Goal: Contribute content: Contribute content

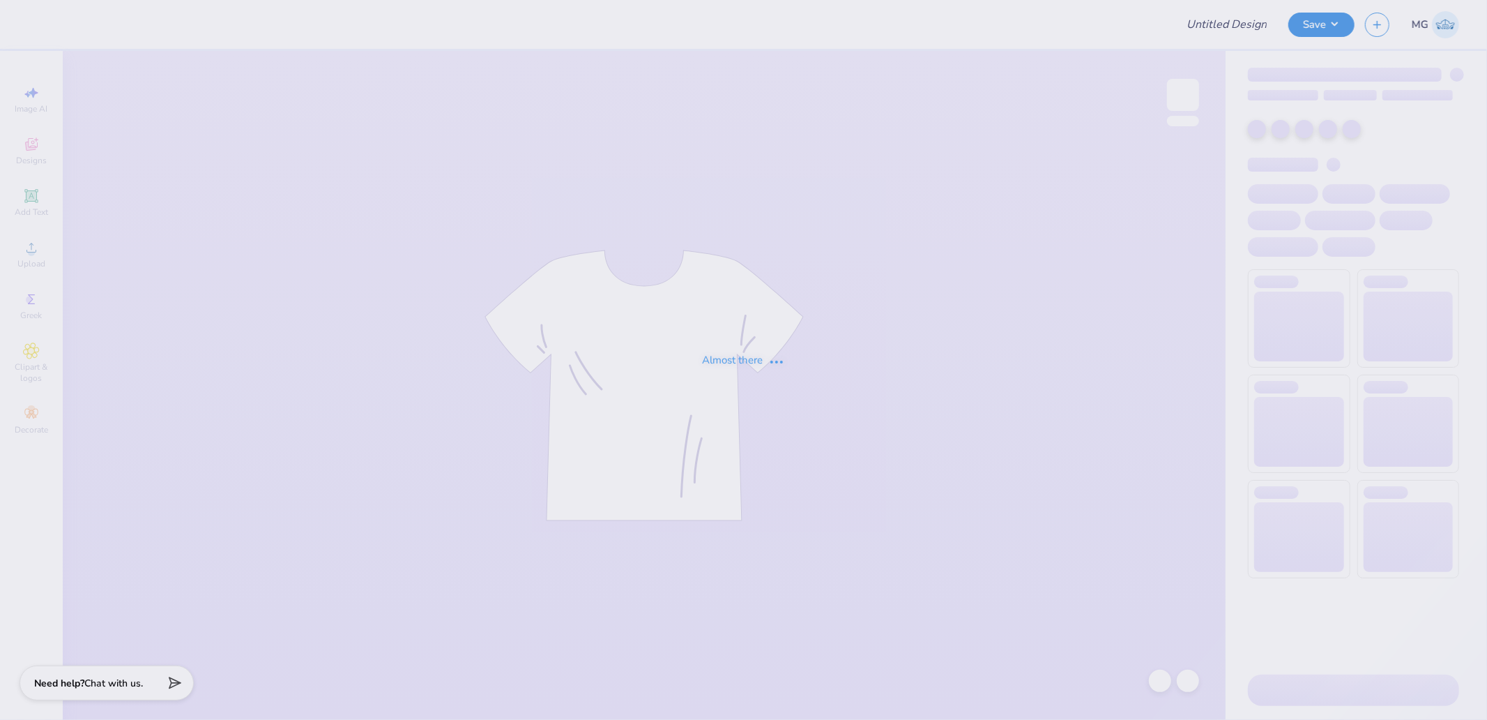
type input "Ivy Bid Day shirt"
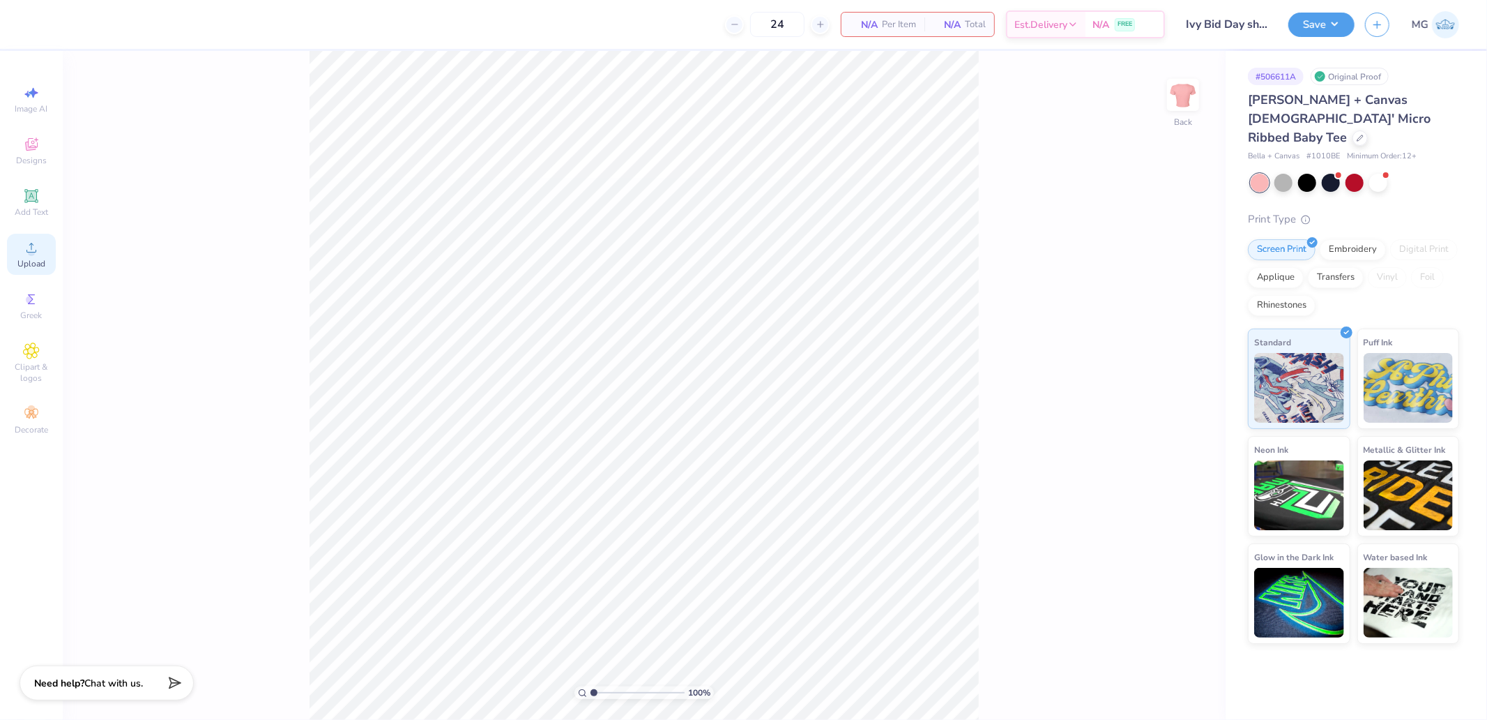
click at [50, 247] on div "Upload" at bounding box center [31, 254] width 49 height 41
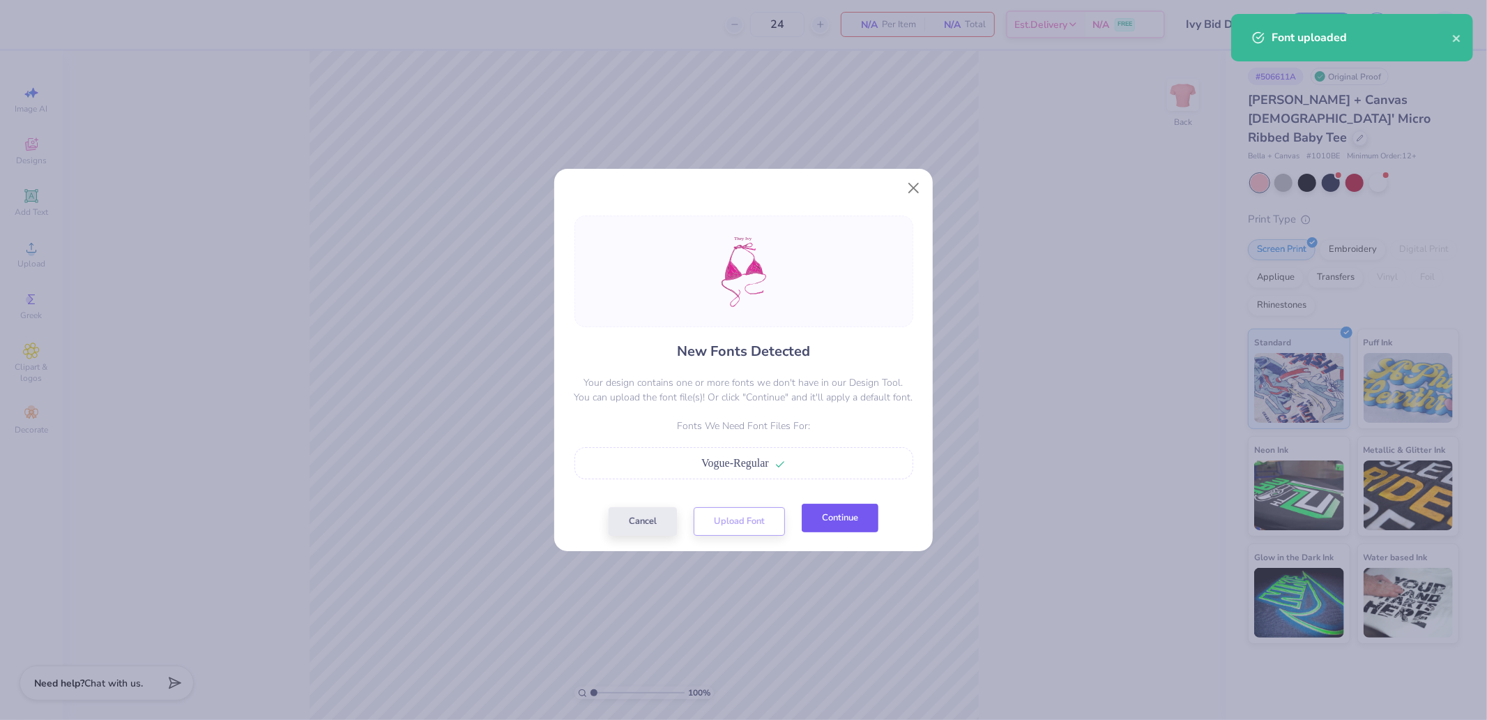
click at [842, 525] on button "Continue" at bounding box center [840, 517] width 77 height 29
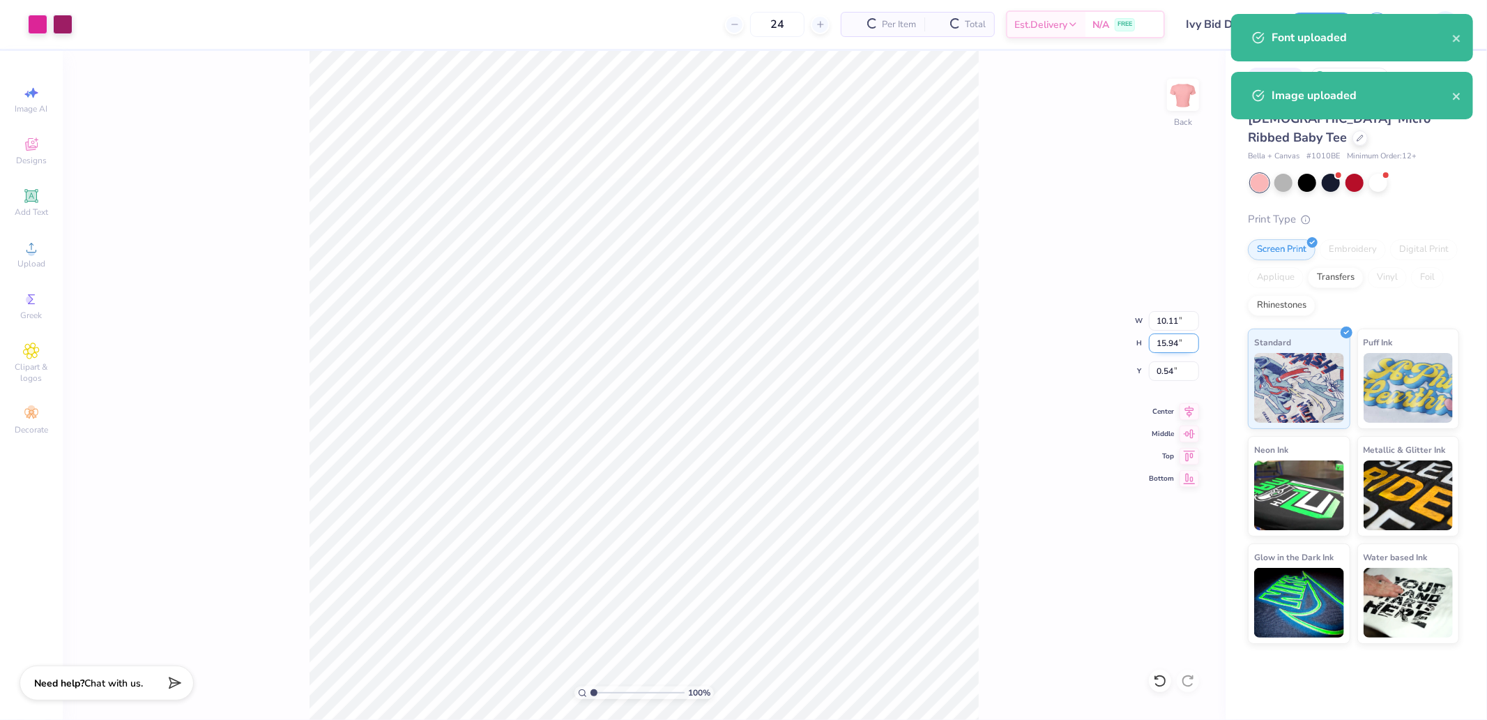
click at [1169, 340] on input "15.94" at bounding box center [1174, 343] width 50 height 20
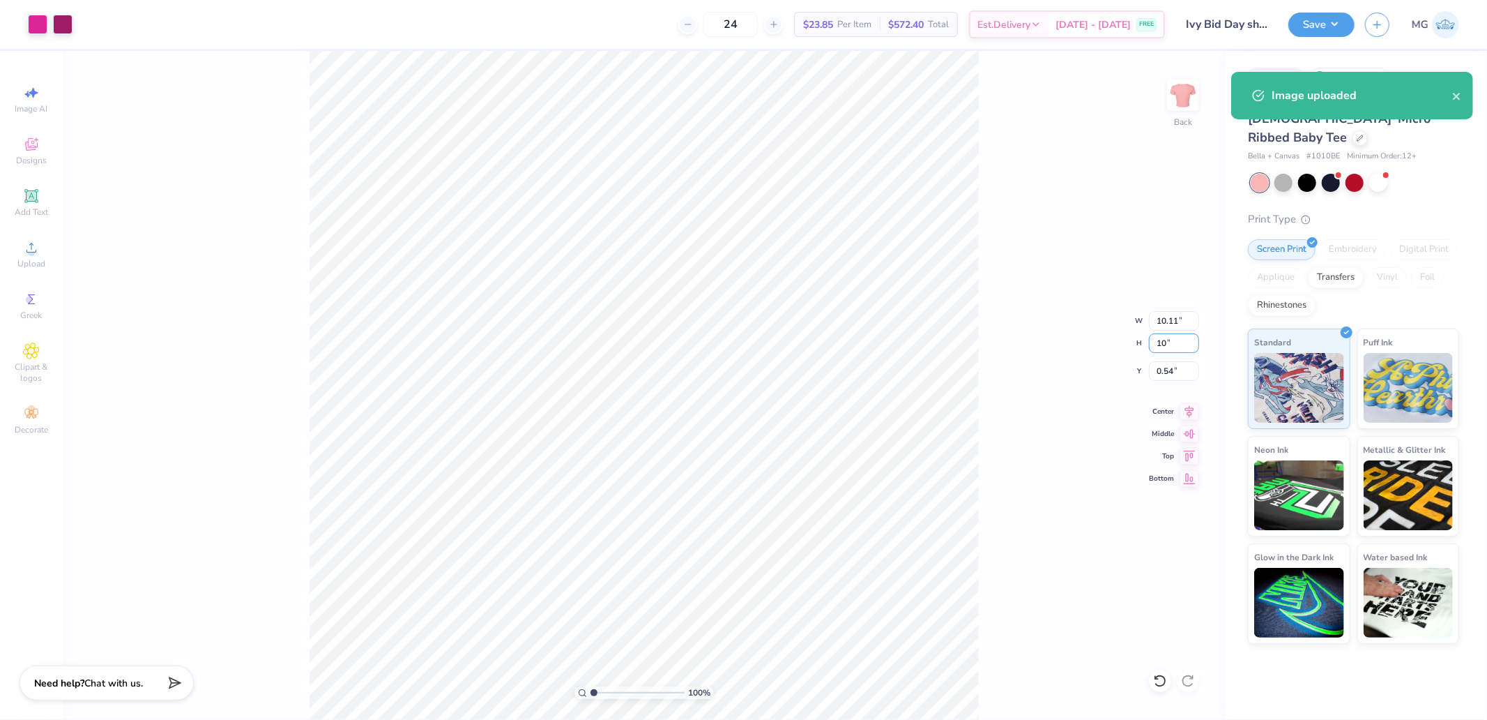
type input "10"
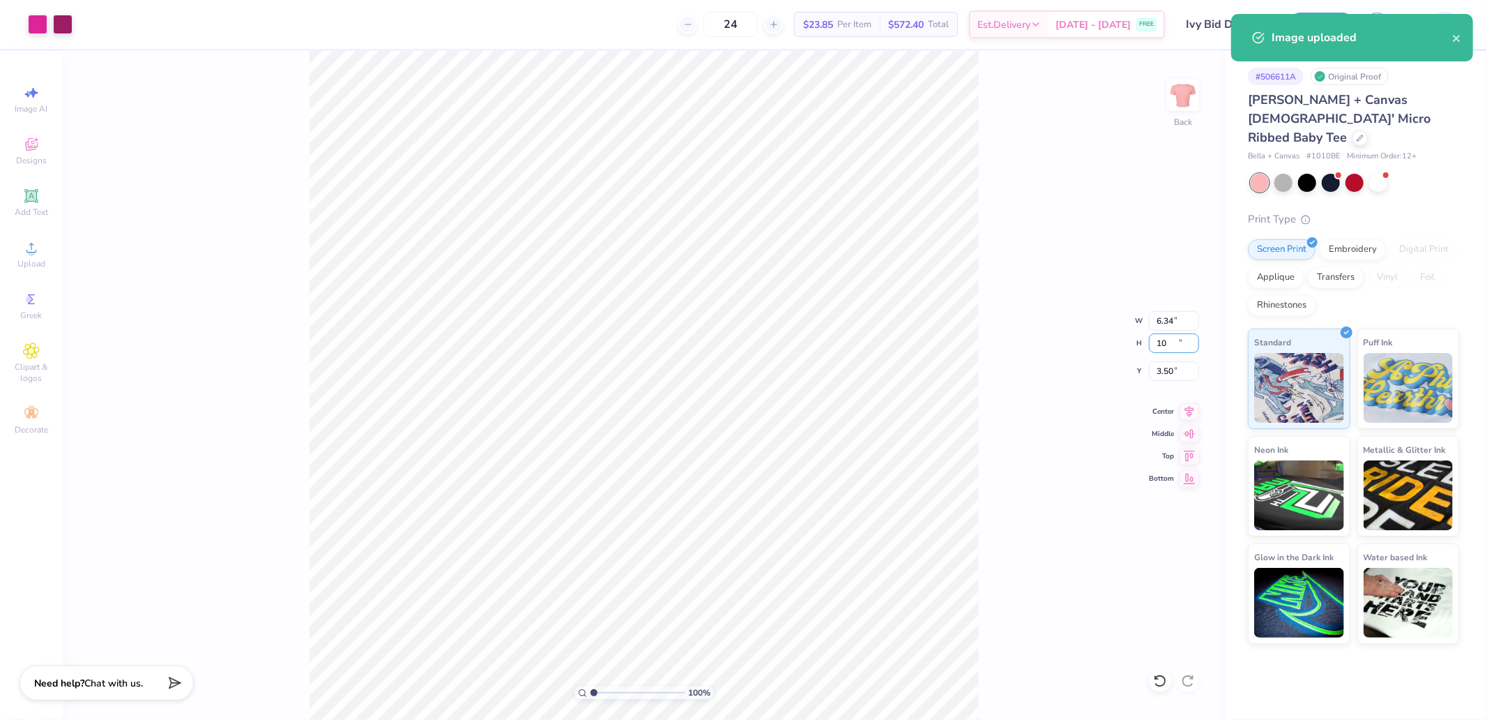
type input "6.34"
type input "10.00"
click at [1176, 377] on input "3.50" at bounding box center [1174, 371] width 50 height 20
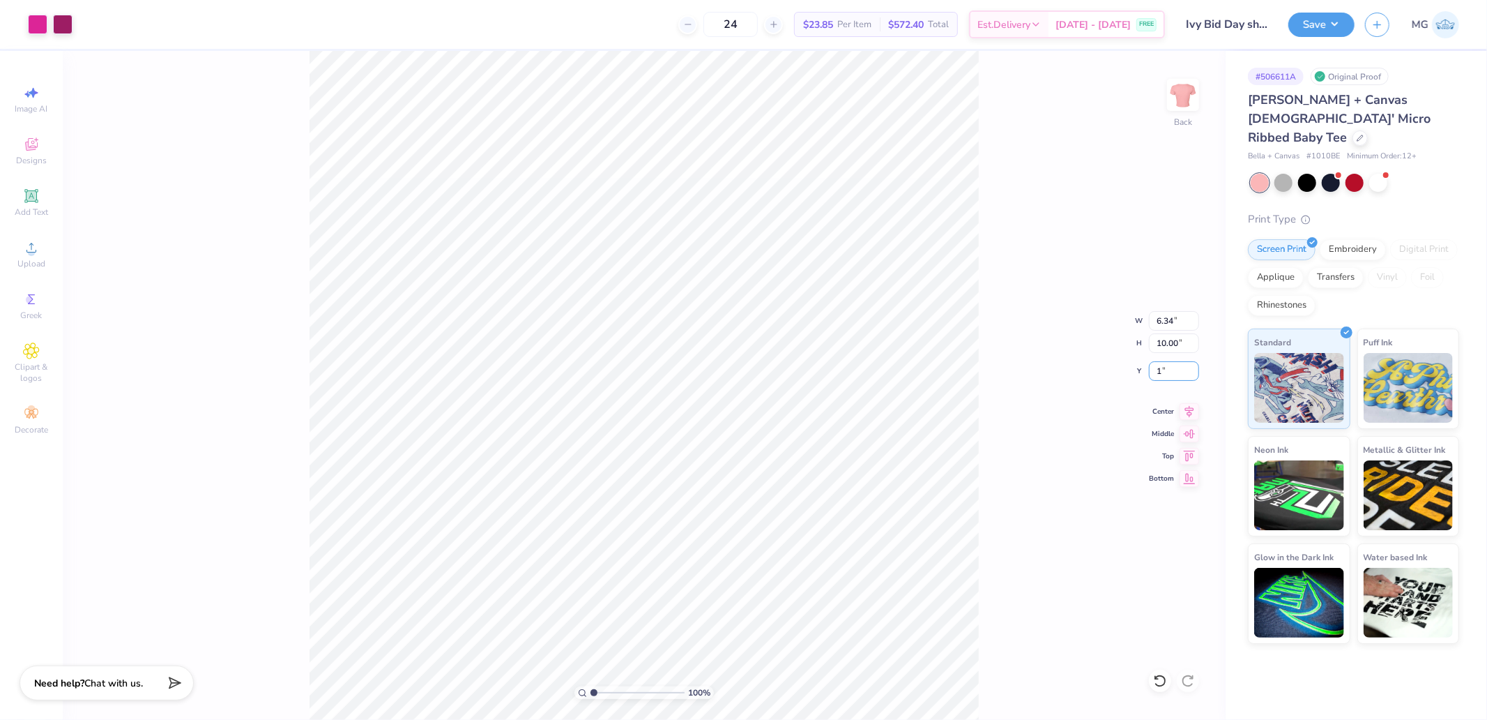
type input "1.00"
drag, startPoint x: 1177, startPoint y: 374, endPoint x: 1088, endPoint y: 372, distance: 89.3
click at [1114, 373] on div "100 % Back W 6.34 6.34 " H 10.00 10.00 " Y 1.00 1.00 " Center Middle Top Bottom" at bounding box center [644, 385] width 1163 height 669
click at [1174, 343] on input "10.00" at bounding box center [1174, 343] width 50 height 20
type input "12"
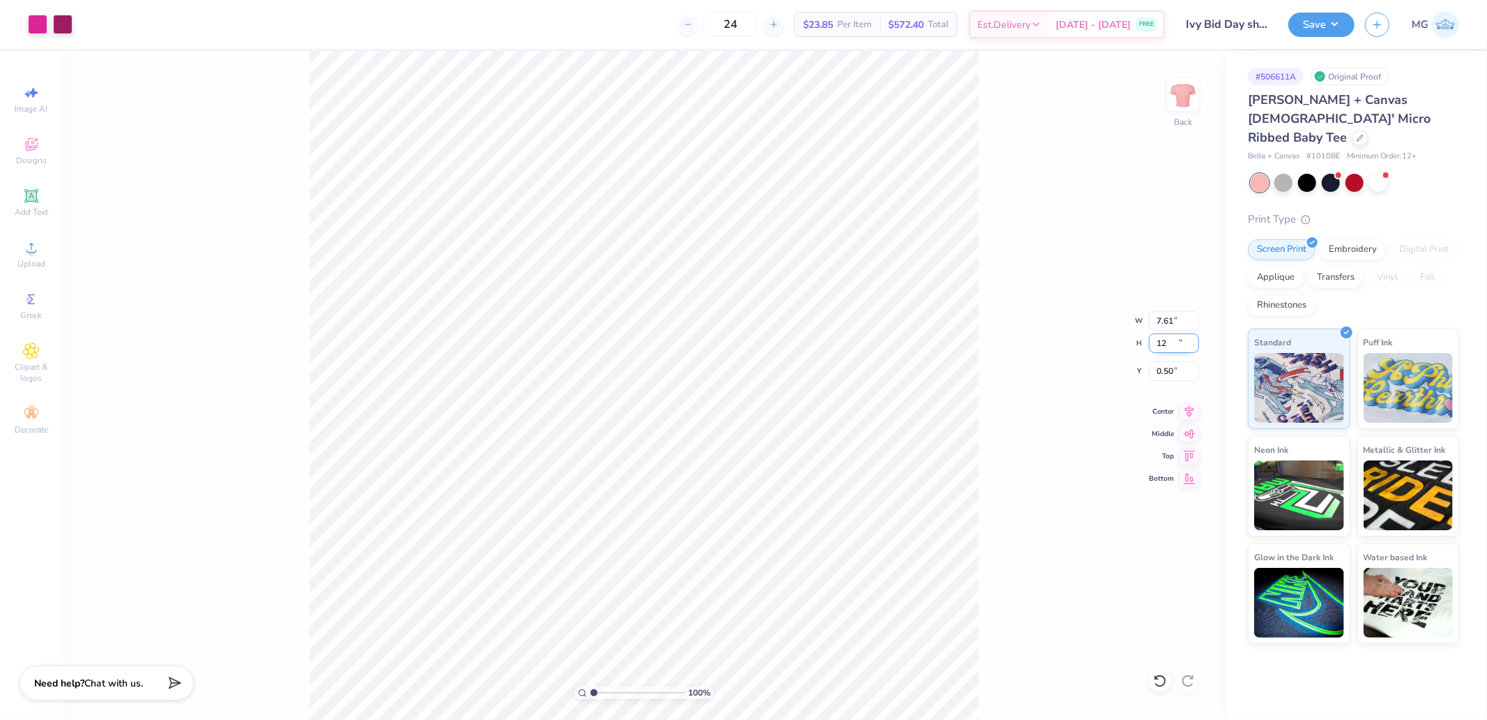
type input "7.61"
type input "12.00"
type input "0.50"
drag, startPoint x: 1181, startPoint y: 321, endPoint x: 1103, endPoint y: 322, distance: 77.4
click at [1119, 322] on div "100 % Back W 7.61 7.61 " H 12.00 12.00 " Y 0.50 0.50 " Center Middle Top Bottom" at bounding box center [644, 385] width 1163 height 669
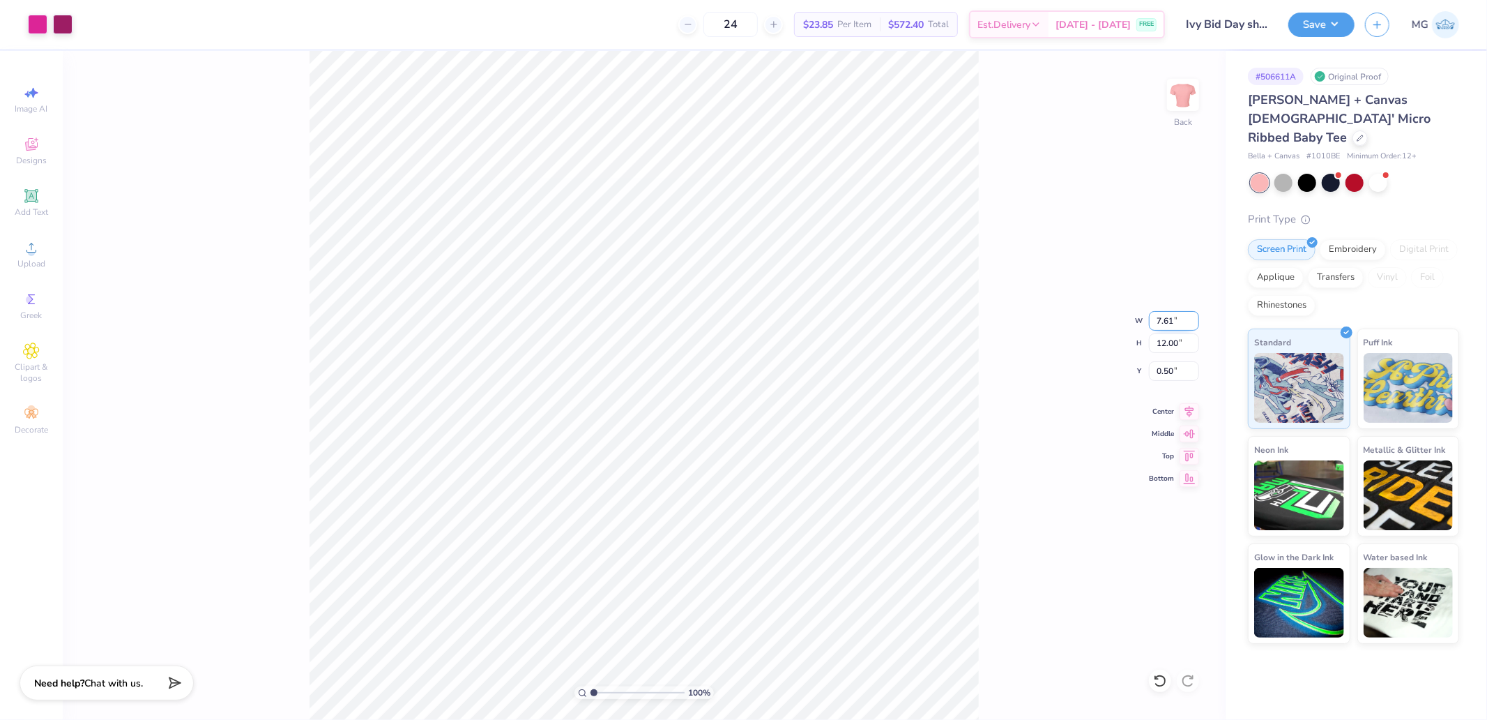
click at [1179, 322] on input "7.61" at bounding box center [1174, 321] width 50 height 20
type input "9.00"
type input "14.19"
drag, startPoint x: 1179, startPoint y: 344, endPoint x: 1107, endPoint y: 350, distance: 72.0
click at [1131, 347] on div "100 % Back W 9.00 9.00 " H 14.19 14.19 " Y 0.50 0.50 " Center Middle Top Bottom" at bounding box center [644, 385] width 1163 height 669
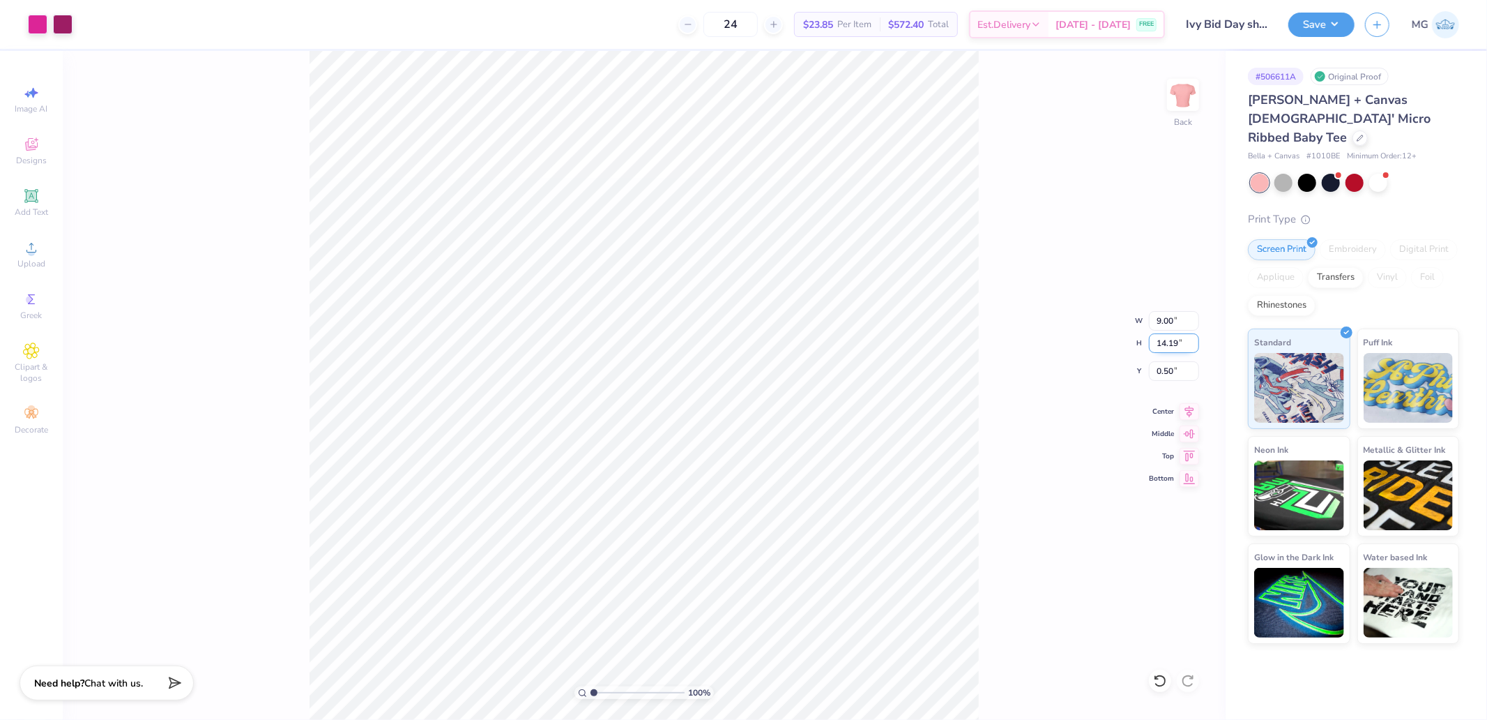
click at [1170, 351] on input "14.19" at bounding box center [1174, 343] width 50 height 20
type input "13"
type input "8.24"
type input "13.00"
click at [1181, 372] on input "1.10" at bounding box center [1174, 371] width 50 height 20
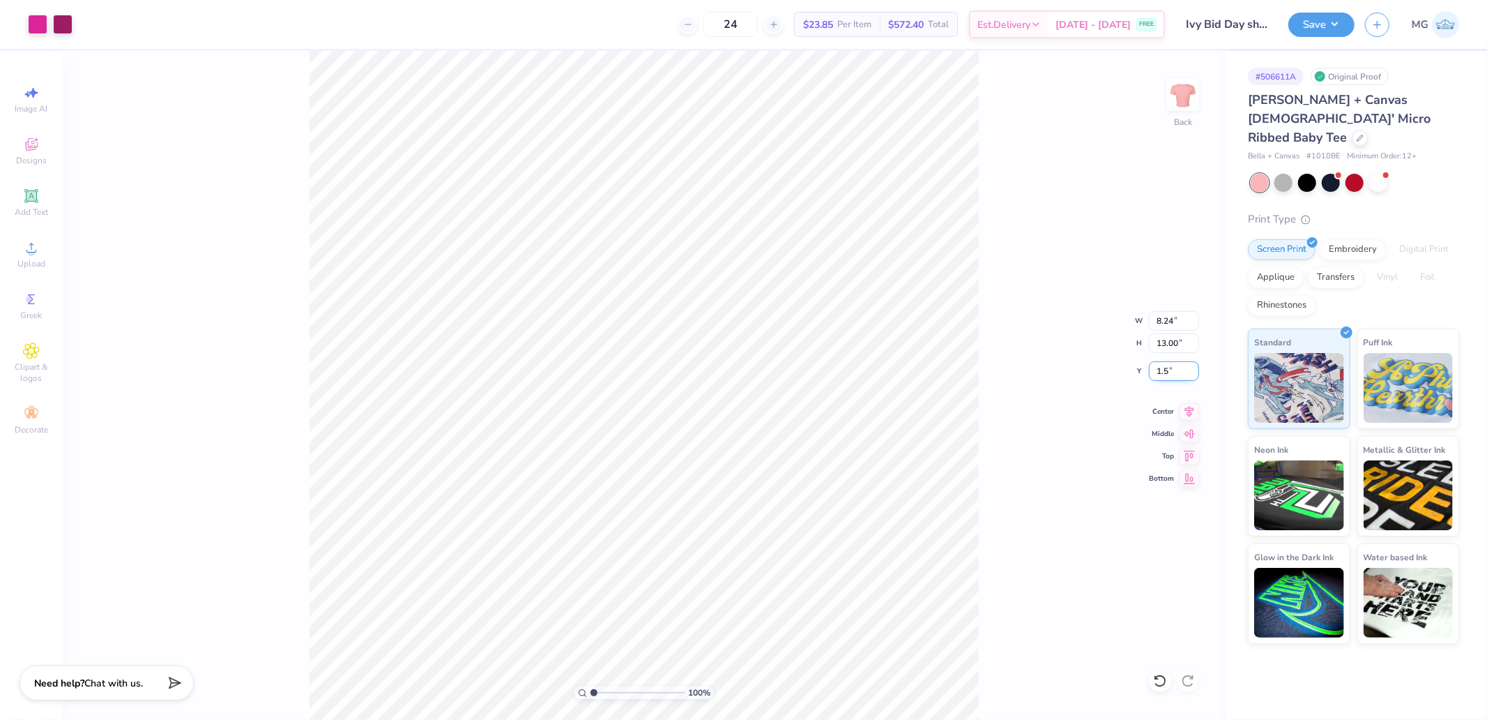
type input "1.50"
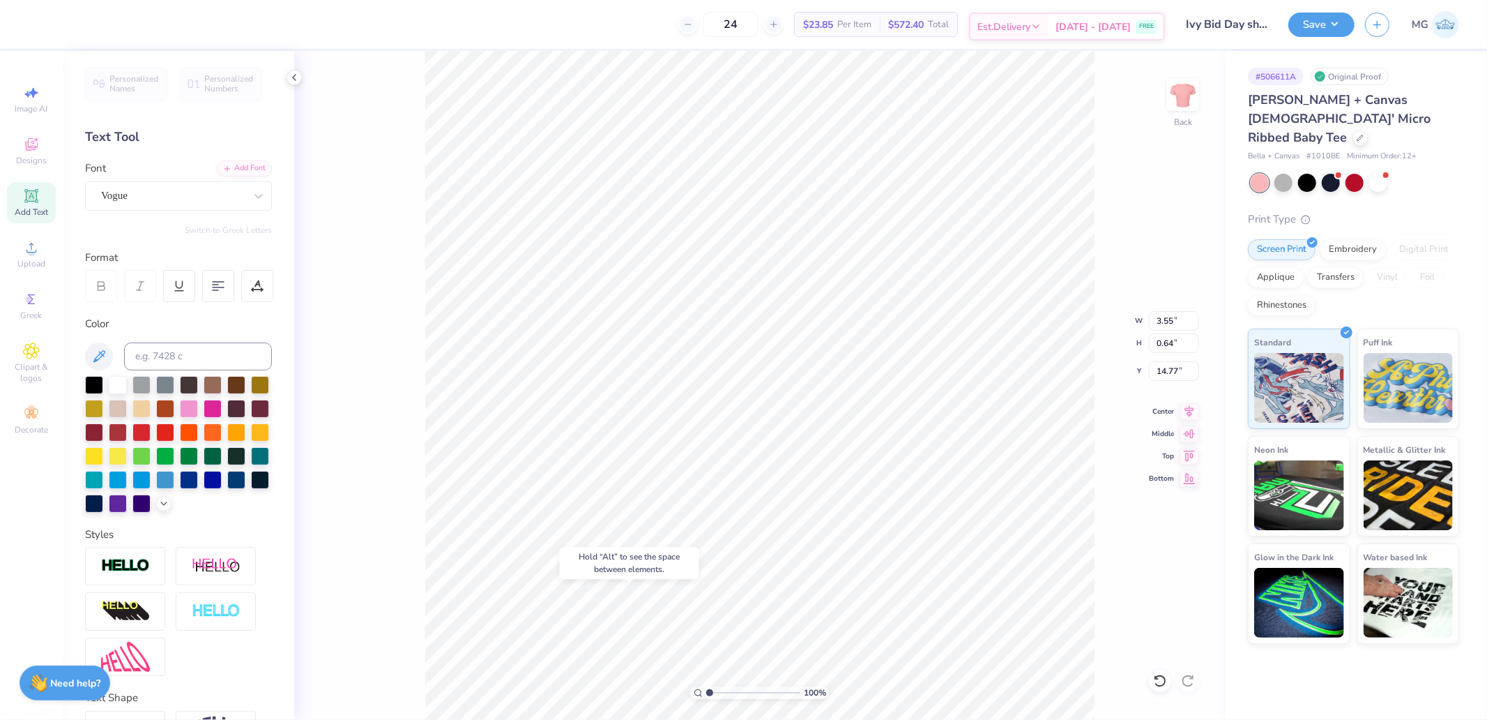
type input "14.77"
click at [1195, 409] on icon at bounding box center [1190, 409] width 20 height 17
drag, startPoint x: 1146, startPoint y: 325, endPoint x: 1133, endPoint y: 326, distance: 13.3
click at [1138, 326] on div "100 % Back W 8.24 8.24 " H 11.88 11.88 " Y 2.62 2.62 " Center Middle Top Bottom" at bounding box center [760, 385] width 932 height 669
drag, startPoint x: 1184, startPoint y: 325, endPoint x: 1132, endPoint y: 322, distance: 52.4
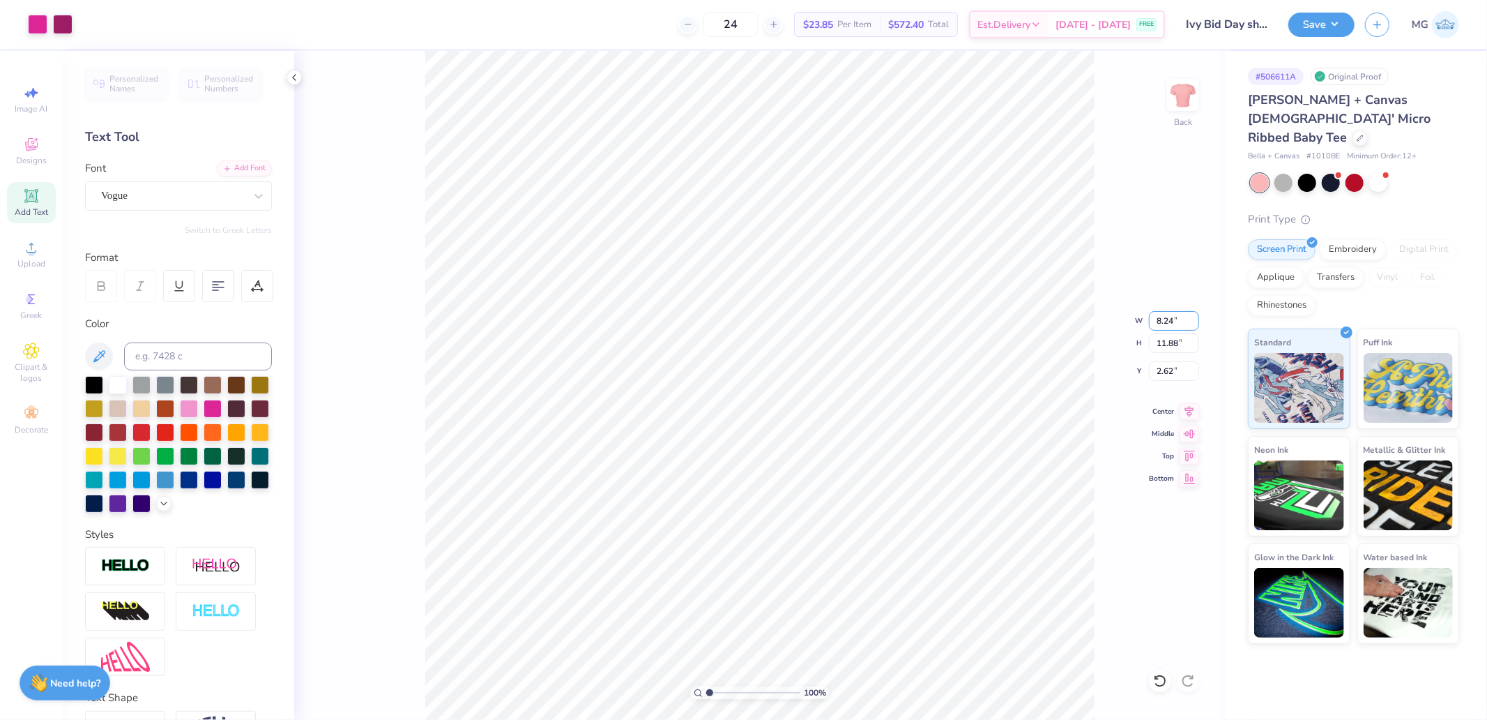
click at [1132, 322] on div "100 % Back W 8.24 8.24 " H 11.88 11.88 " Y 2.62 2.62 " Center Middle Top Bottom" at bounding box center [760, 385] width 932 height 669
click at [1167, 340] on input "11.88" at bounding box center [1174, 343] width 50 height 20
click at [1168, 315] on input "8.24" at bounding box center [1174, 321] width 50 height 20
type input "9.00"
type input "12.97"
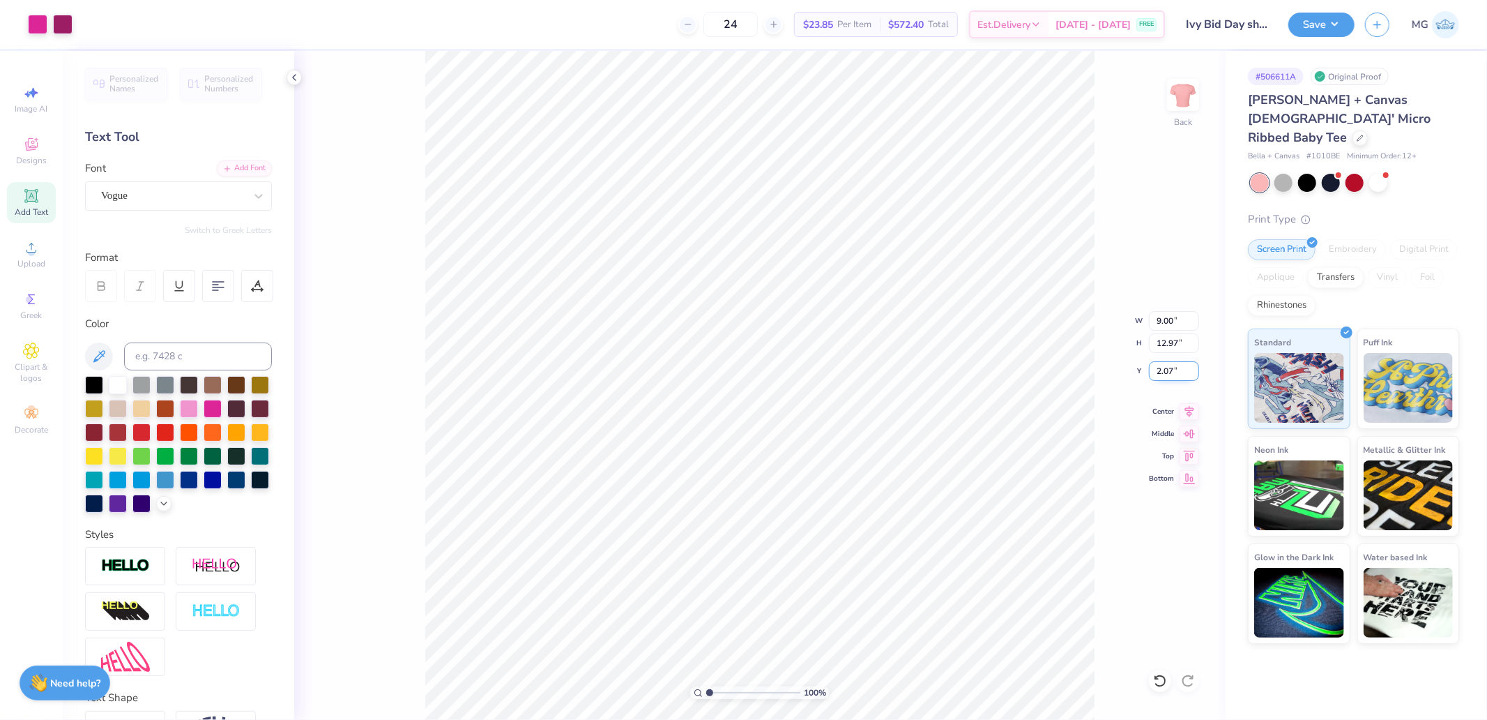
click at [1172, 370] on input "2.07" at bounding box center [1174, 371] width 50 height 20
type input "1.50"
type input "12.37"
click at [1337, 29] on button "Save" at bounding box center [1322, 22] width 66 height 24
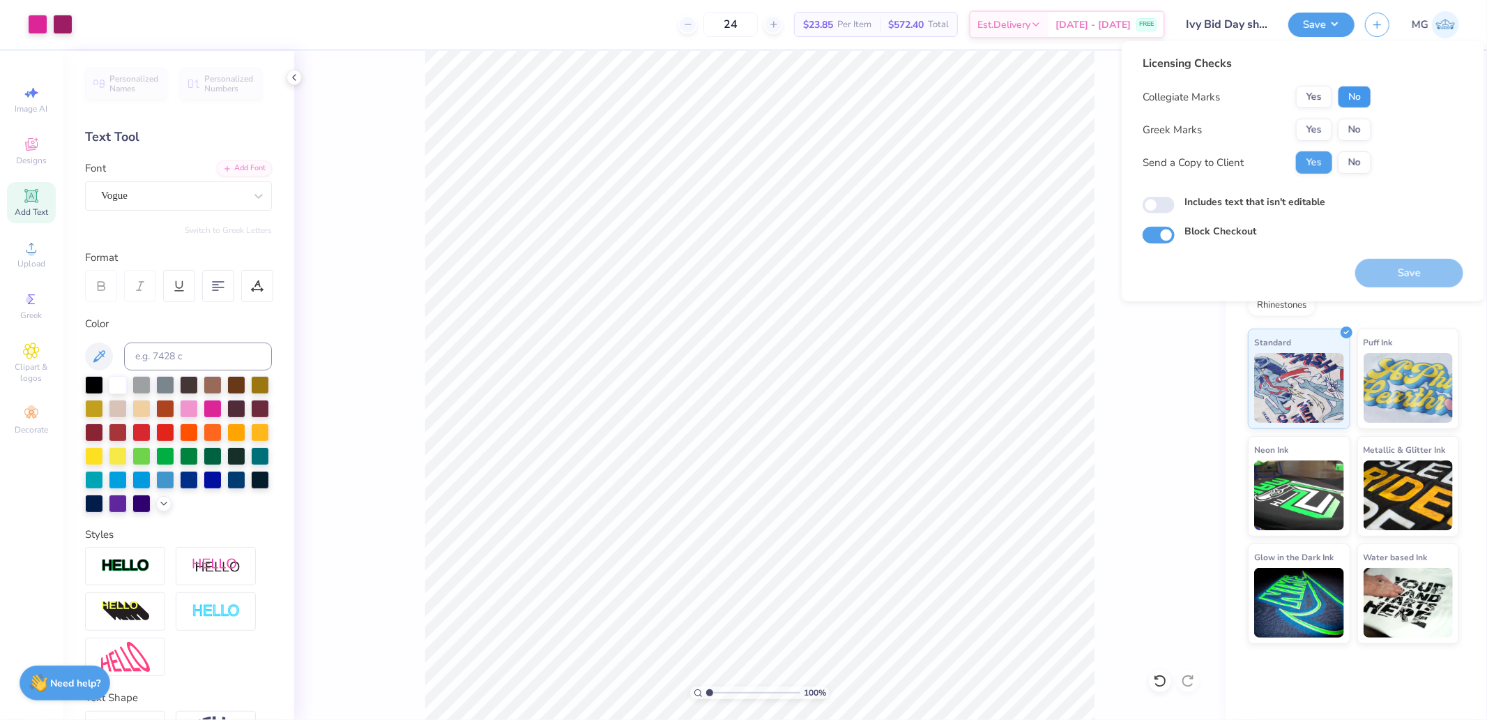
click at [1358, 93] on button "No" at bounding box center [1354, 97] width 33 height 22
click at [1358, 131] on button "No" at bounding box center [1354, 130] width 33 height 22
click at [1385, 269] on button "Save" at bounding box center [1410, 273] width 108 height 29
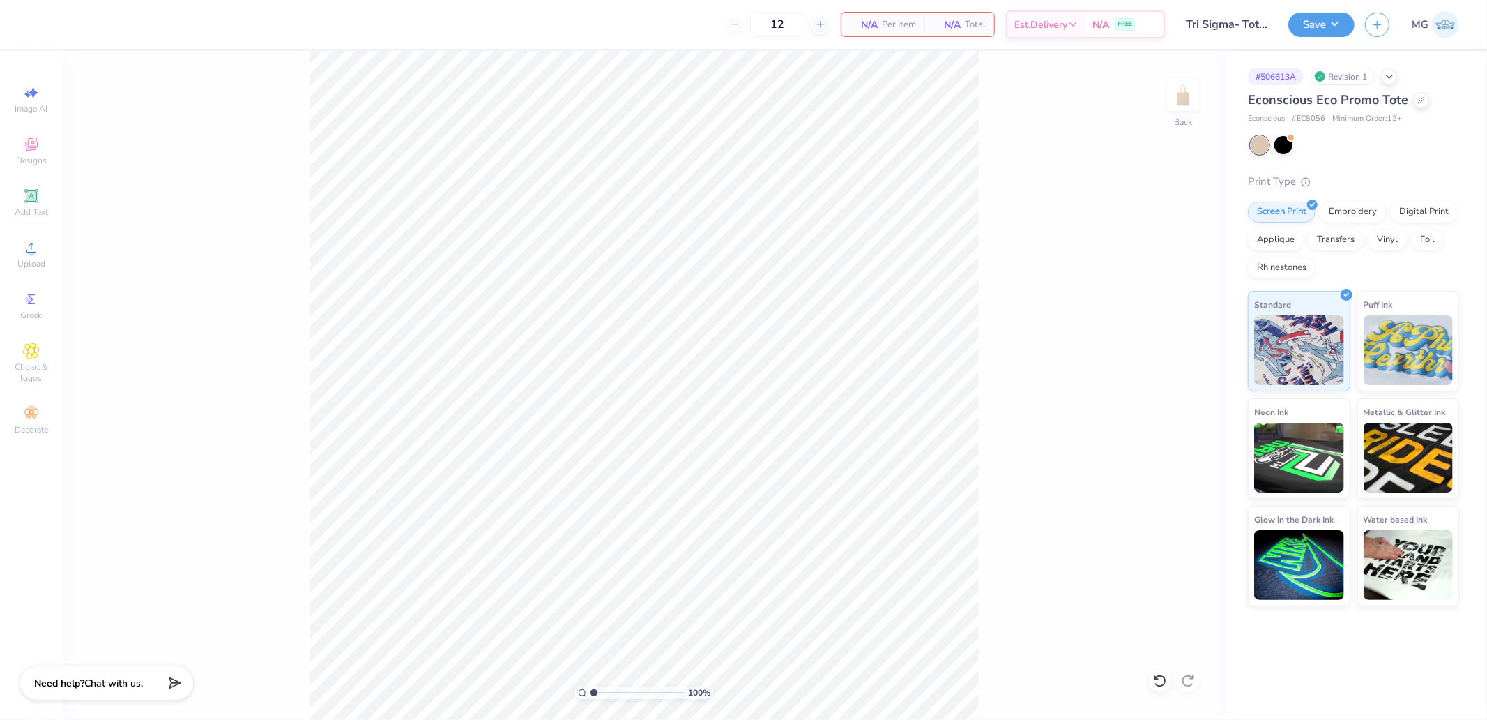
click at [28, 233] on div "Image AI Designs Add Text Upload Greek Clipart & logos Decorate" at bounding box center [31, 260] width 49 height 362
click at [36, 245] on icon at bounding box center [31, 247] width 17 height 17
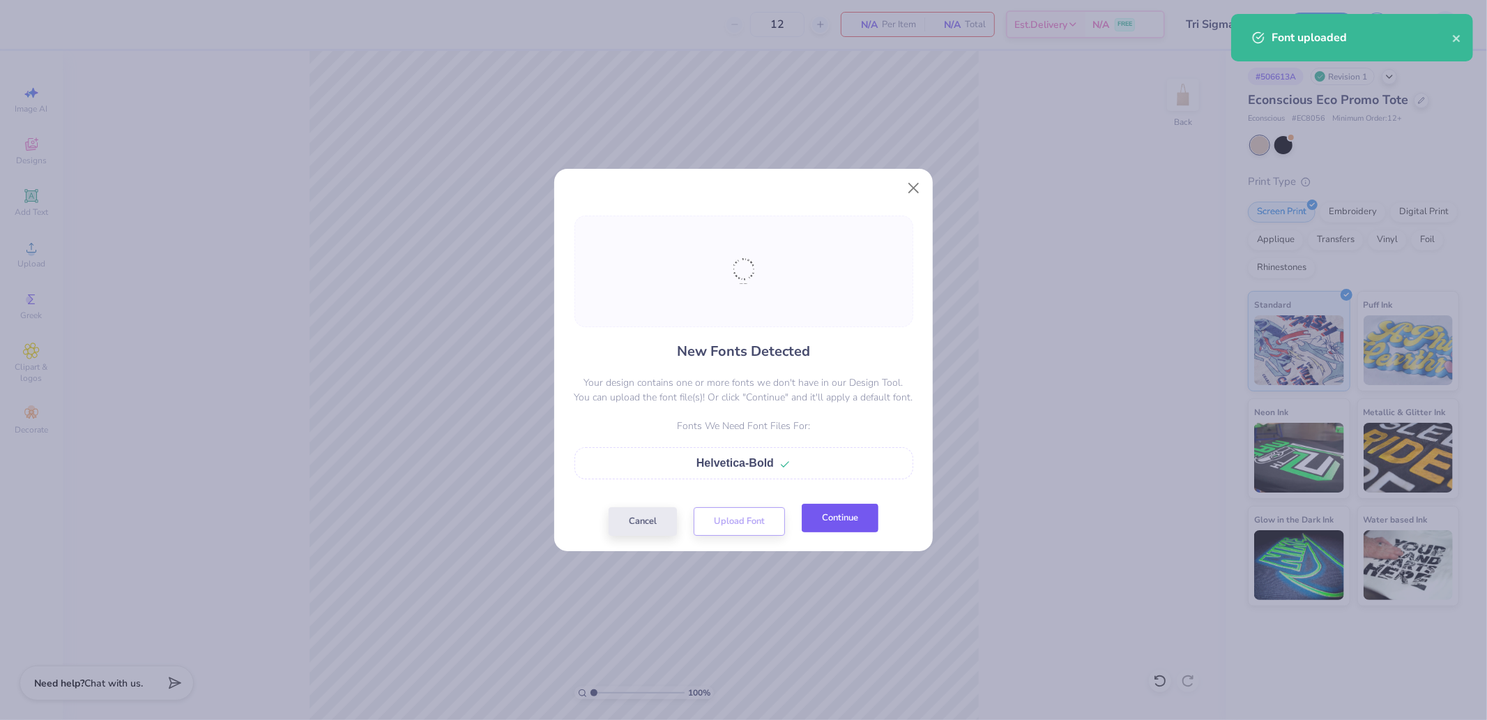
click at [834, 510] on button "Continue" at bounding box center [840, 517] width 77 height 29
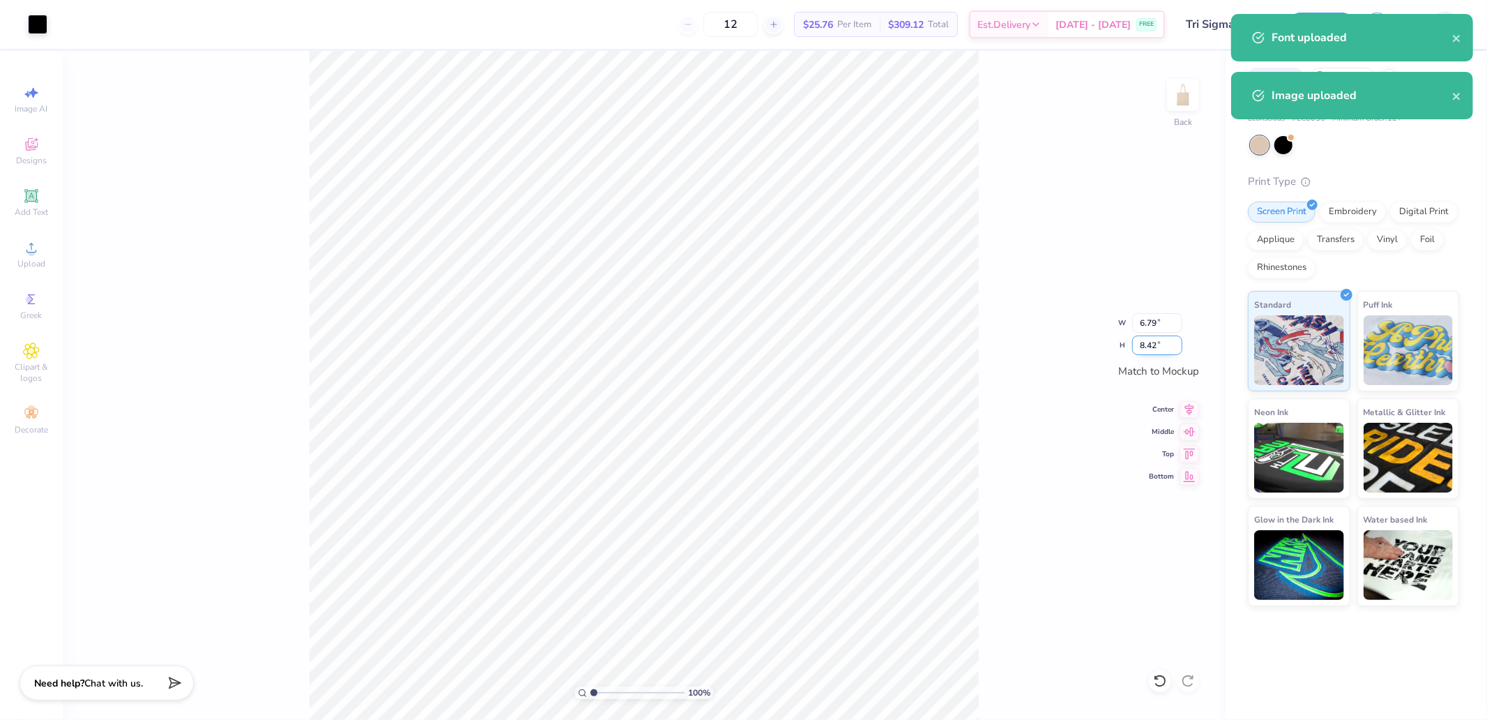
click at [1146, 343] on input "8.42" at bounding box center [1158, 345] width 50 height 20
type input "8"
type input "6.45"
type input "8.00"
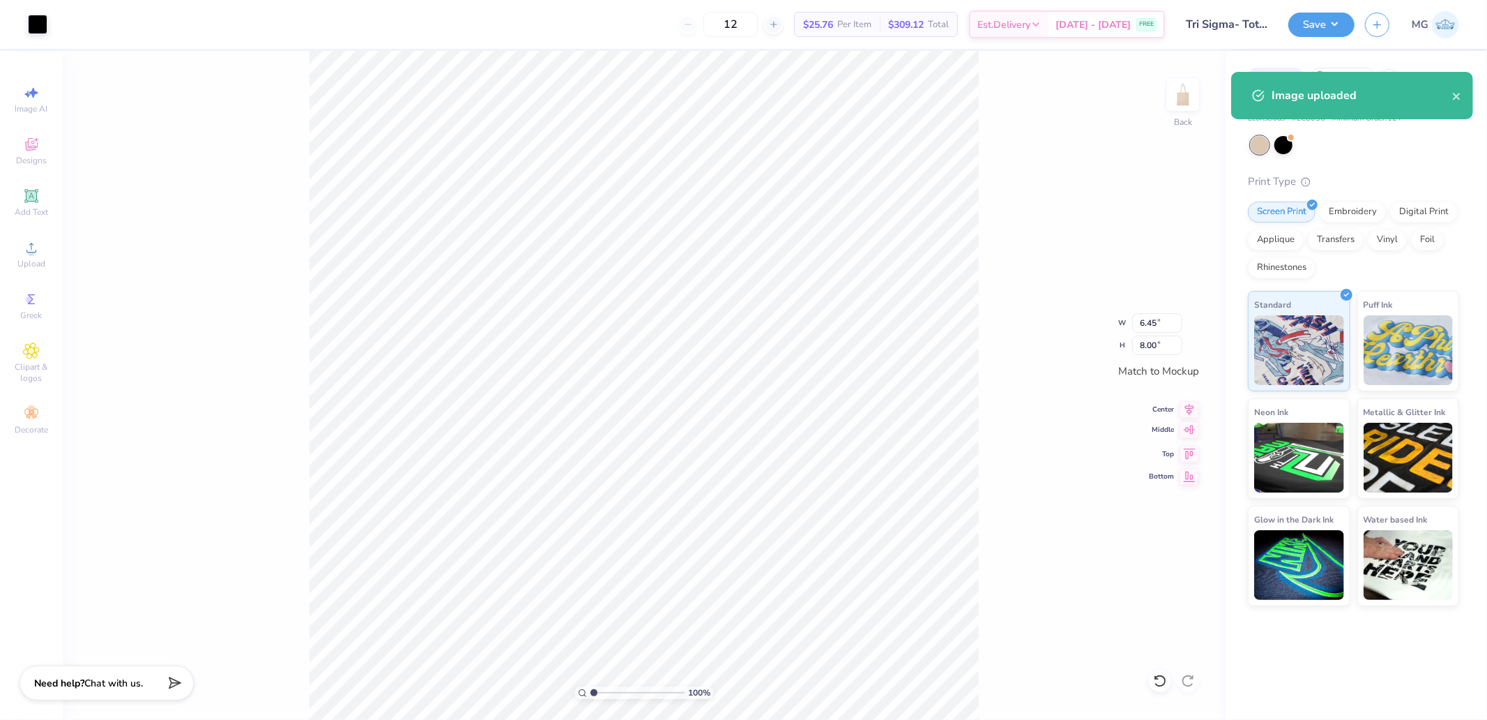
click at [1186, 430] on icon at bounding box center [1190, 429] width 12 height 9
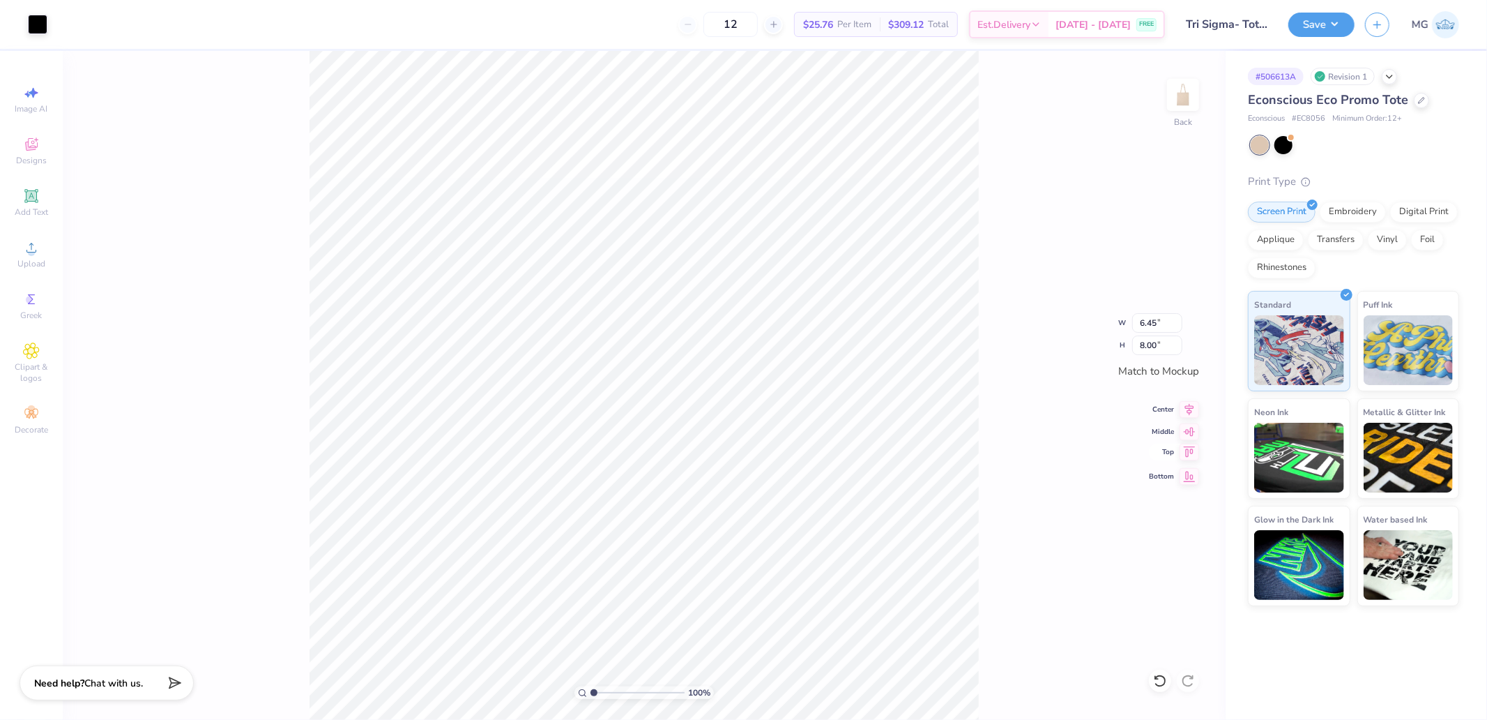
click at [1193, 457] on icon at bounding box center [1190, 452] width 20 height 17
click at [1188, 409] on icon at bounding box center [1190, 408] width 9 height 12
click at [1322, 31] on button "Save" at bounding box center [1322, 22] width 66 height 24
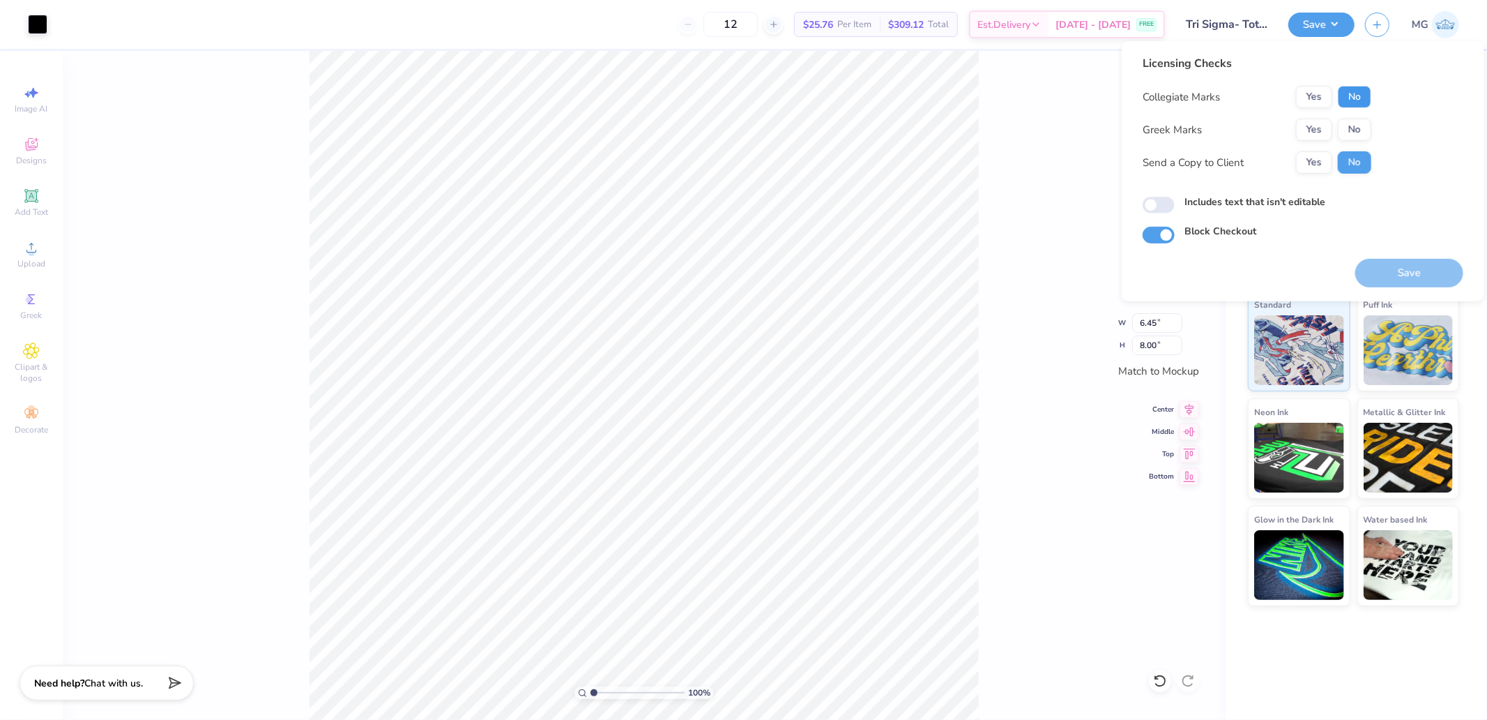
click at [1343, 91] on button "No" at bounding box center [1354, 97] width 33 height 22
click at [1318, 130] on button "Yes" at bounding box center [1314, 130] width 36 height 22
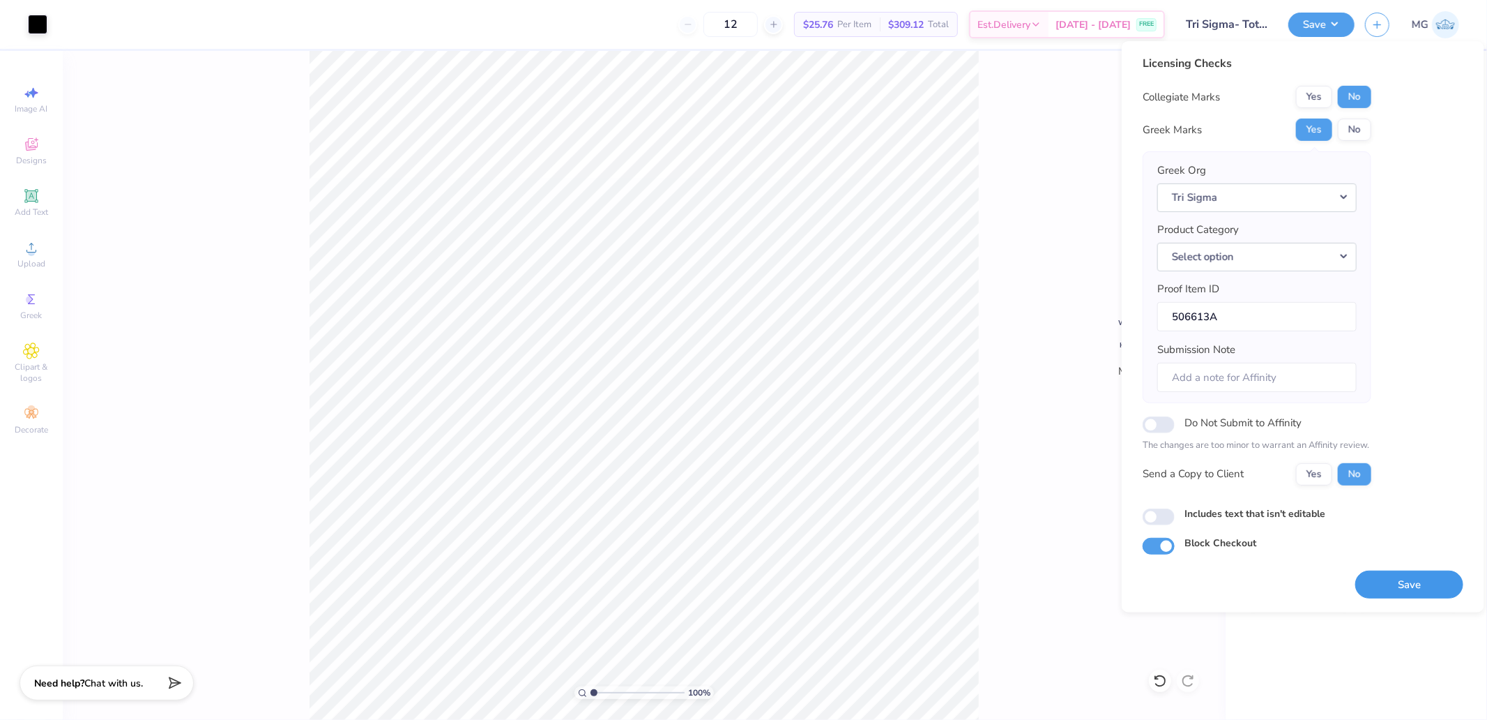
click at [1385, 582] on button "Save" at bounding box center [1410, 584] width 108 height 29
